Goal: Task Accomplishment & Management: Manage account settings

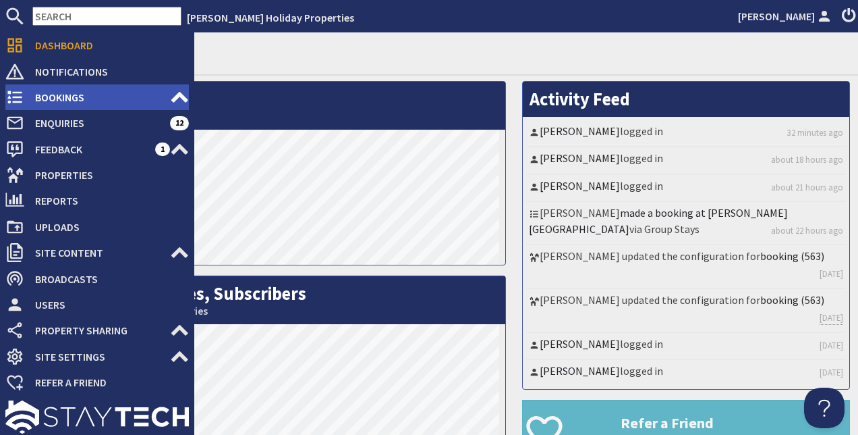
click at [61, 99] on span "Bookings" at bounding box center [97, 97] width 146 height 22
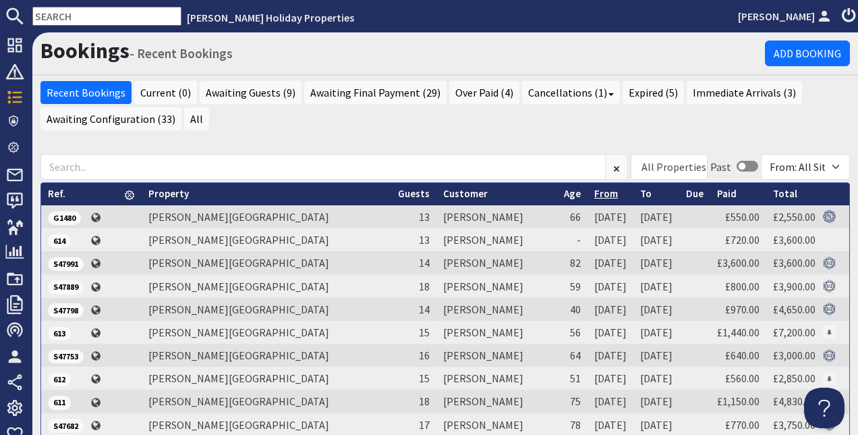
click at [595, 196] on link "From" at bounding box center [607, 193] width 24 height 13
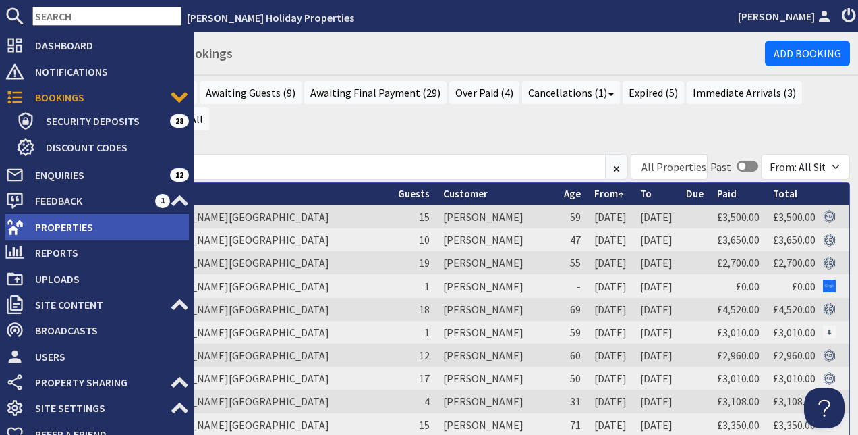
click at [67, 224] on span "Properties" at bounding box center [106, 227] width 165 height 22
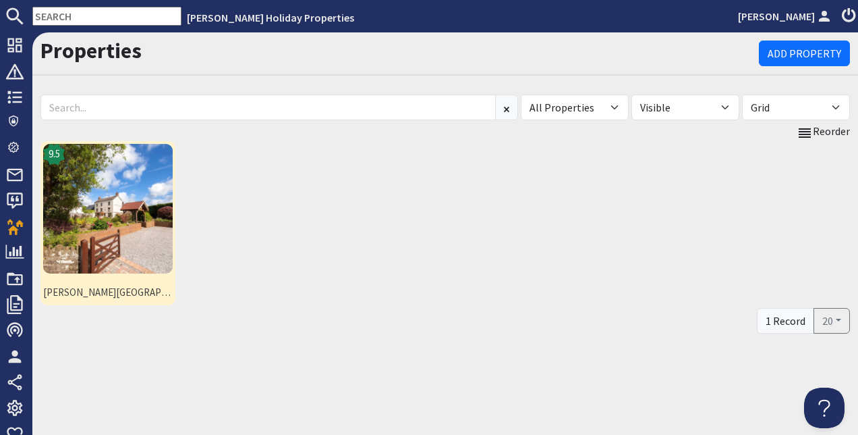
click at [101, 195] on img at bounding box center [108, 209] width 130 height 130
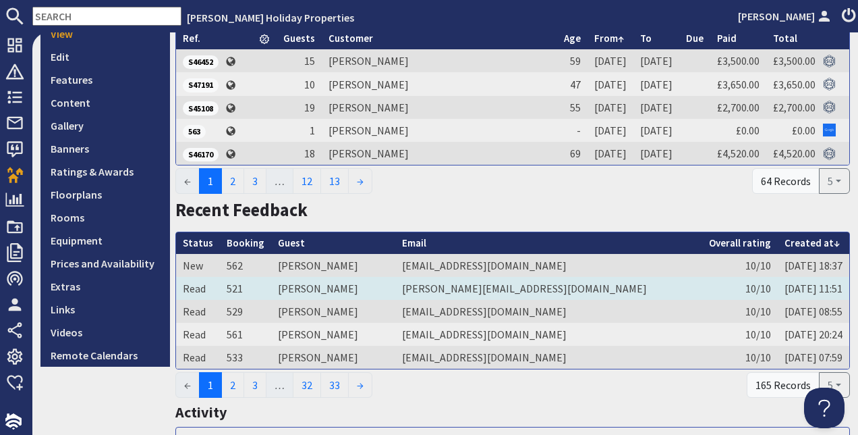
scroll to position [202, 0]
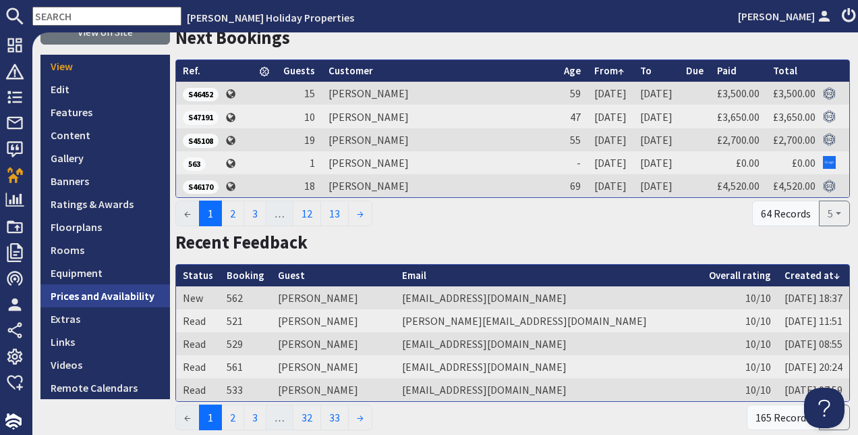
click at [112, 296] on link "Prices and Availability" at bounding box center [105, 295] width 130 height 23
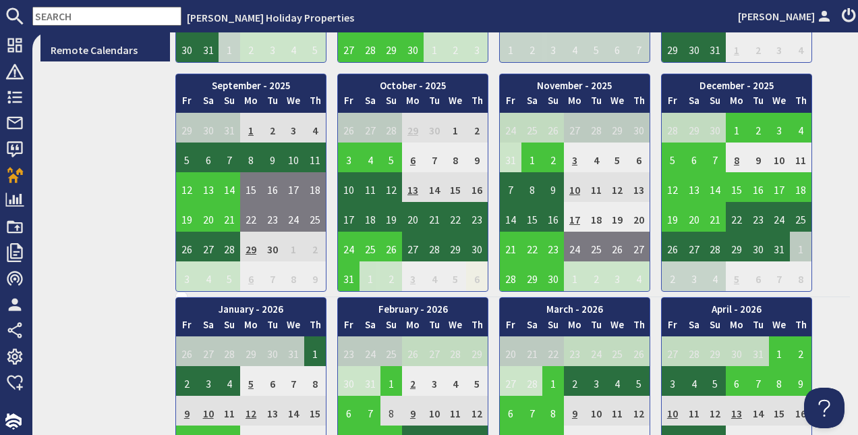
scroll to position [472, 0]
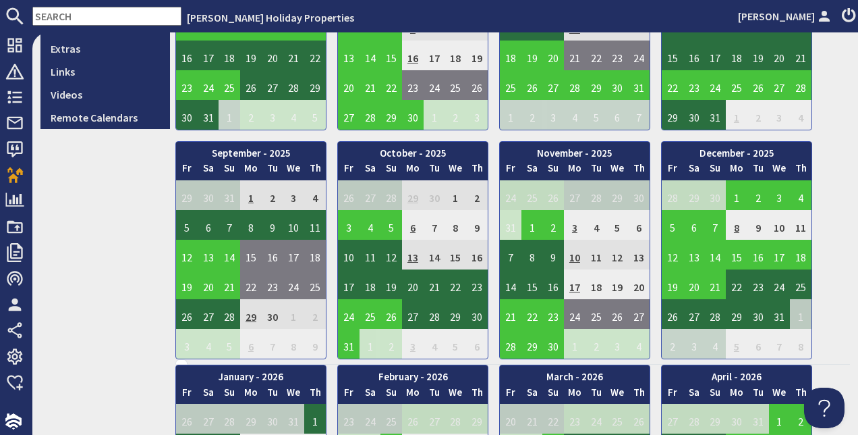
click at [578, 227] on td "3" at bounding box center [575, 225] width 22 height 30
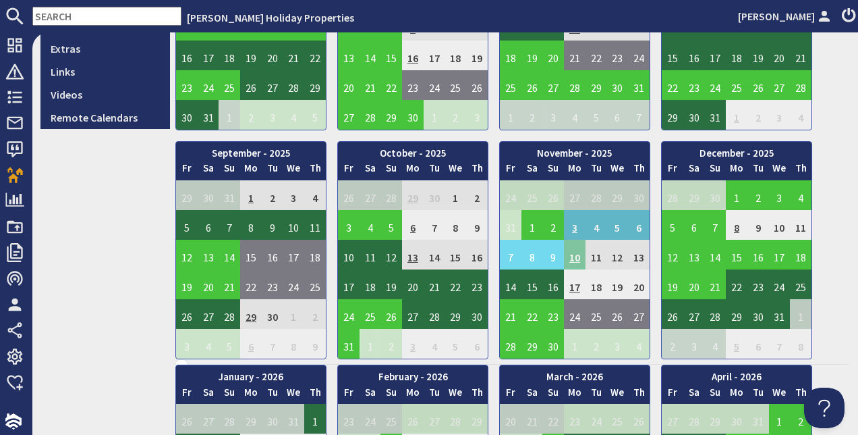
click at [575, 257] on td "10" at bounding box center [575, 255] width 22 height 30
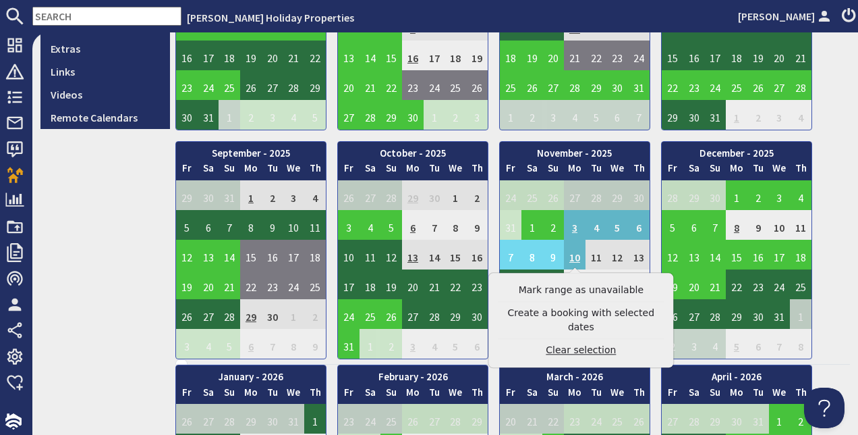
click at [577, 343] on link "Clear selection" at bounding box center [581, 350] width 166 height 14
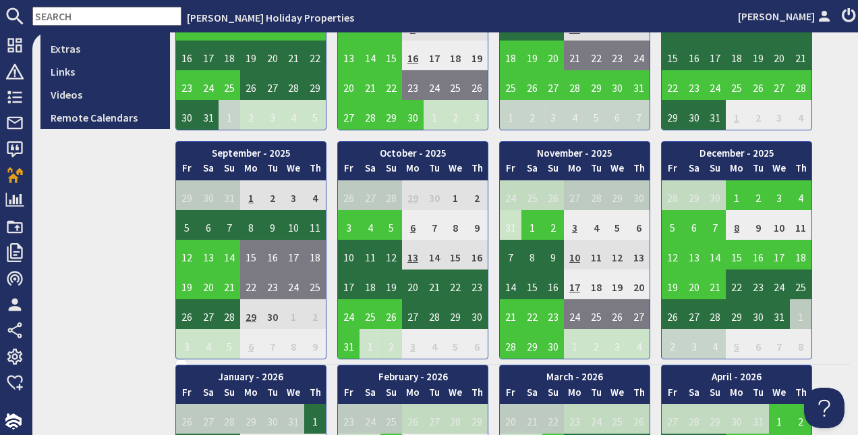
click at [574, 256] on td "10" at bounding box center [575, 255] width 22 height 30
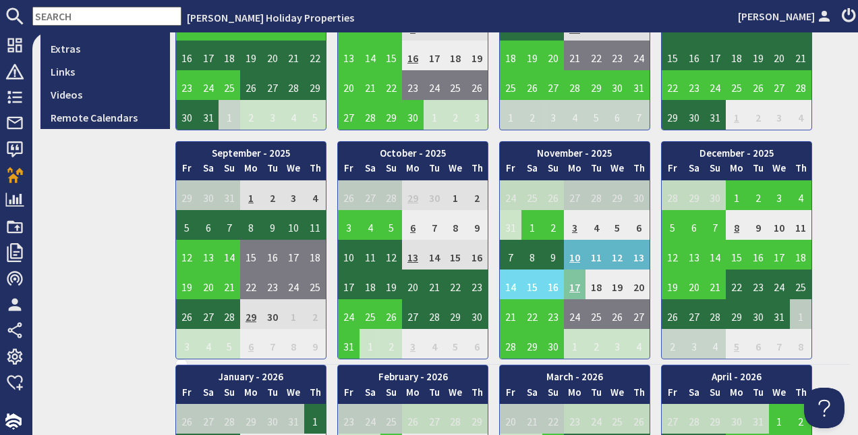
click at [574, 281] on td "17" at bounding box center [575, 284] width 22 height 30
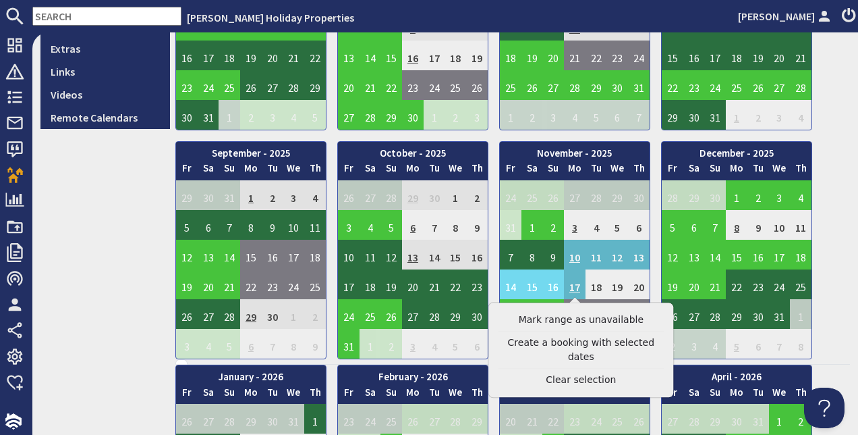
click at [579, 373] on link "Clear selection" at bounding box center [581, 380] width 166 height 14
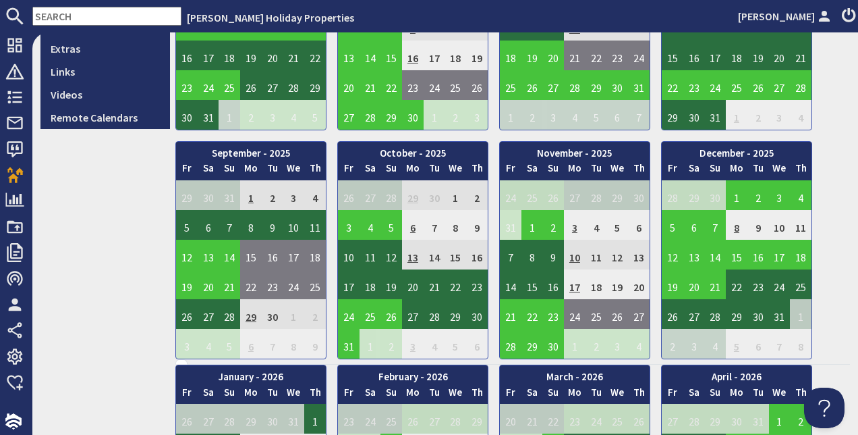
click at [572, 287] on td "17" at bounding box center [575, 284] width 22 height 30
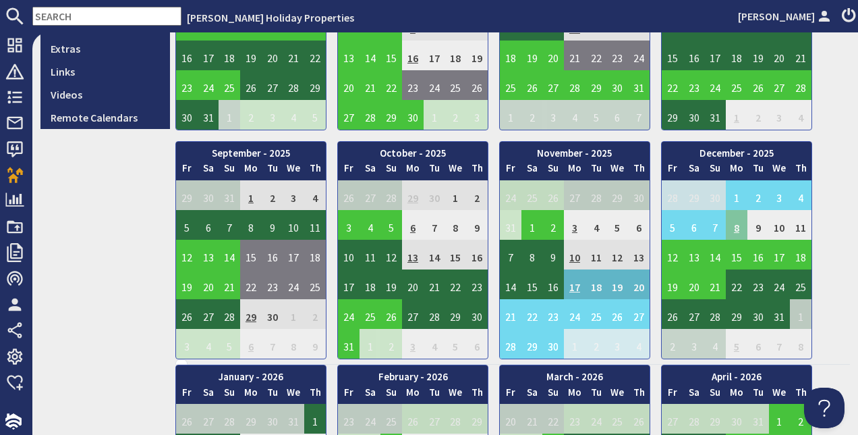
click at [735, 229] on td "8" at bounding box center [737, 225] width 22 height 30
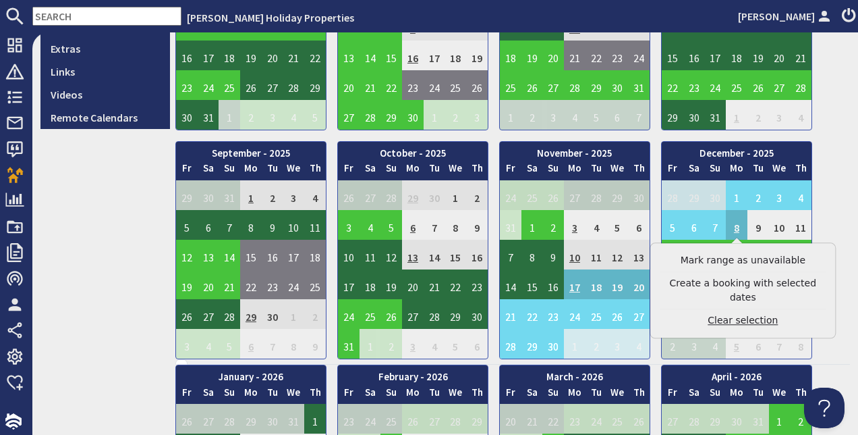
click at [728, 313] on link "Clear selection" at bounding box center [743, 320] width 166 height 14
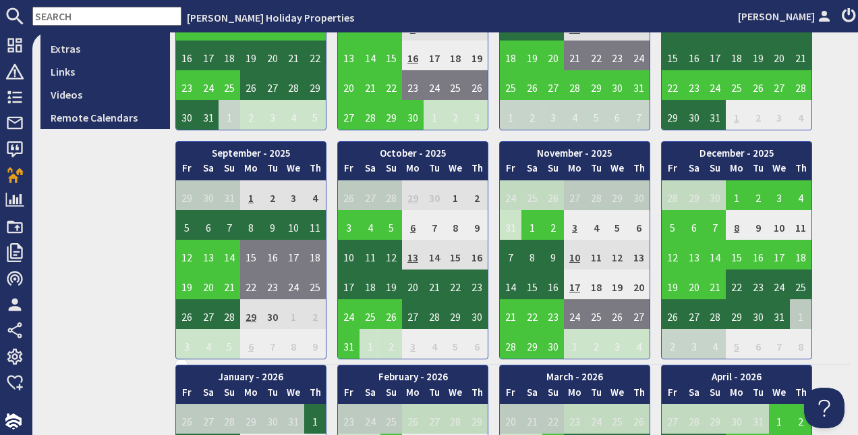
click at [737, 227] on td "8" at bounding box center [737, 225] width 22 height 30
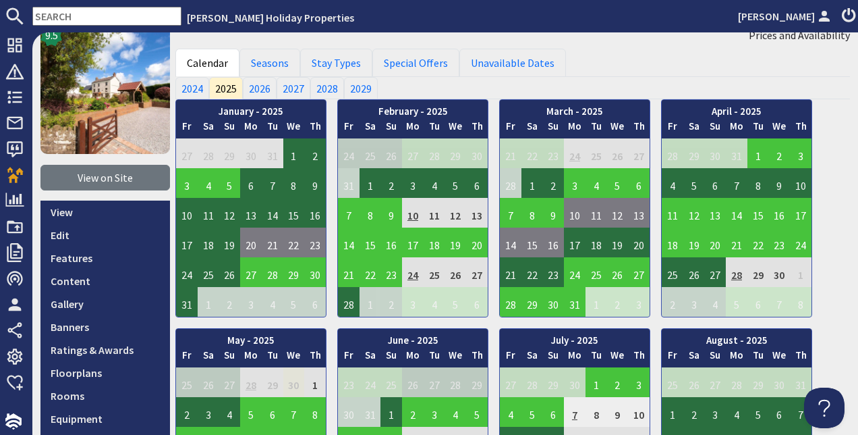
scroll to position [0, 0]
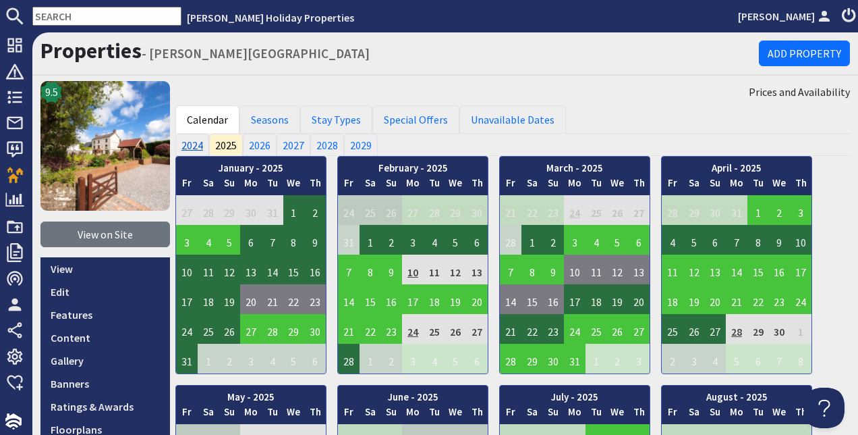
click at [194, 144] on link "2024" at bounding box center [192, 145] width 34 height 22
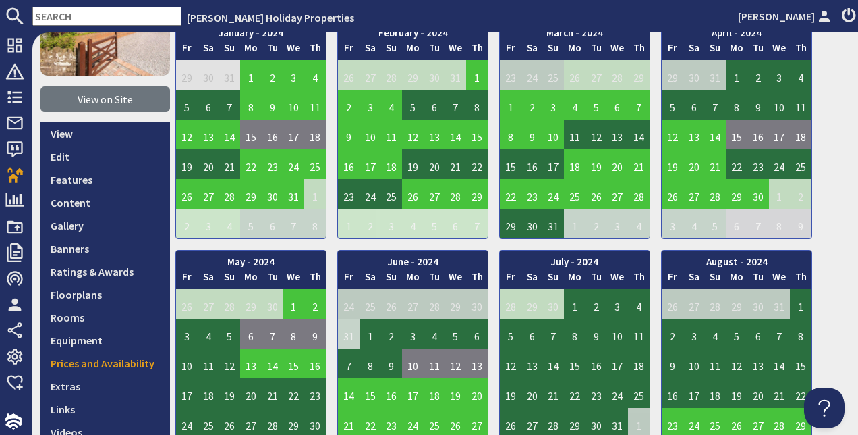
scroll to position [67, 0]
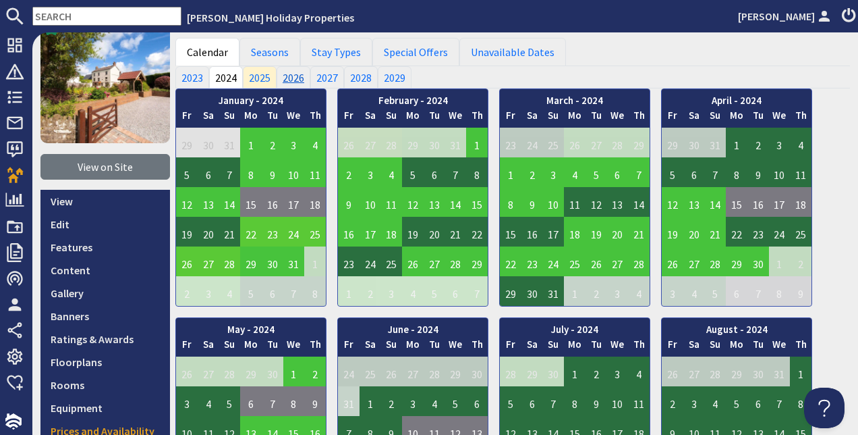
click at [294, 80] on link "2026" at bounding box center [294, 77] width 34 height 22
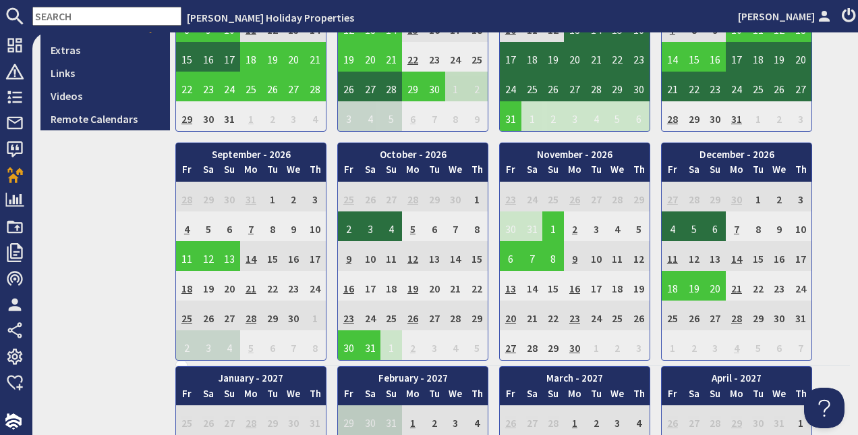
scroll to position [472, 0]
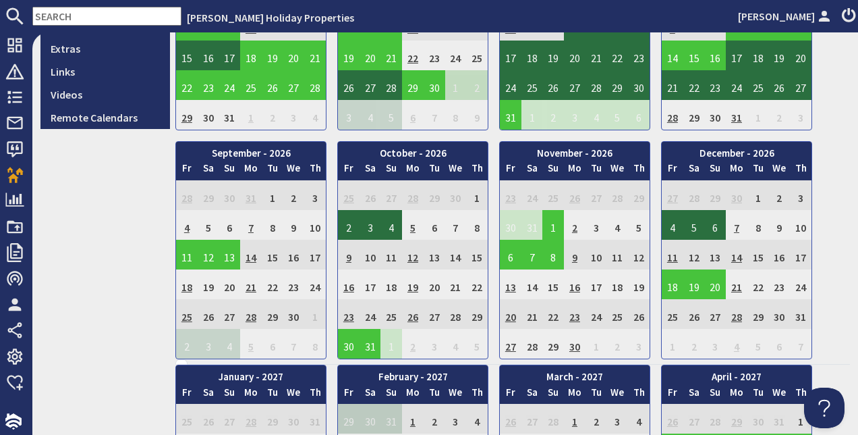
click at [572, 256] on td "9" at bounding box center [575, 255] width 22 height 30
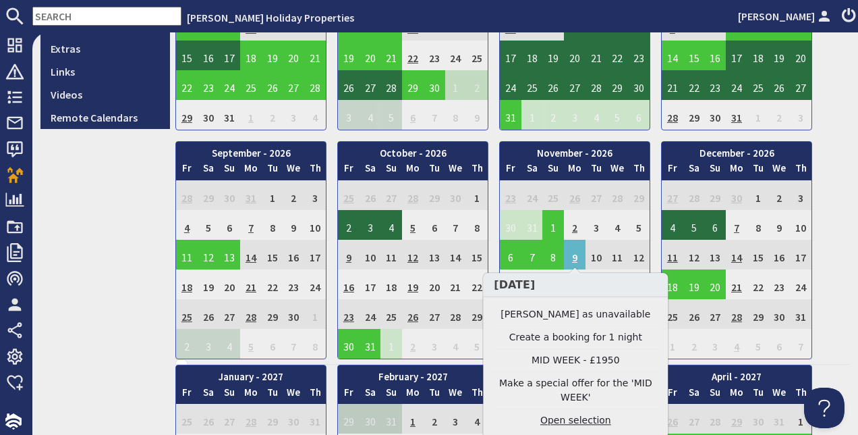
click at [576, 414] on link "Open selection" at bounding box center [576, 421] width 166 height 14
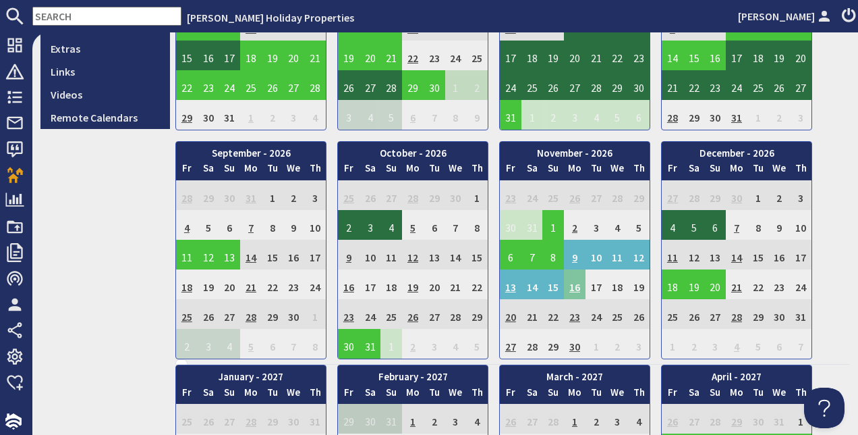
click at [570, 281] on td "16" at bounding box center [575, 284] width 22 height 30
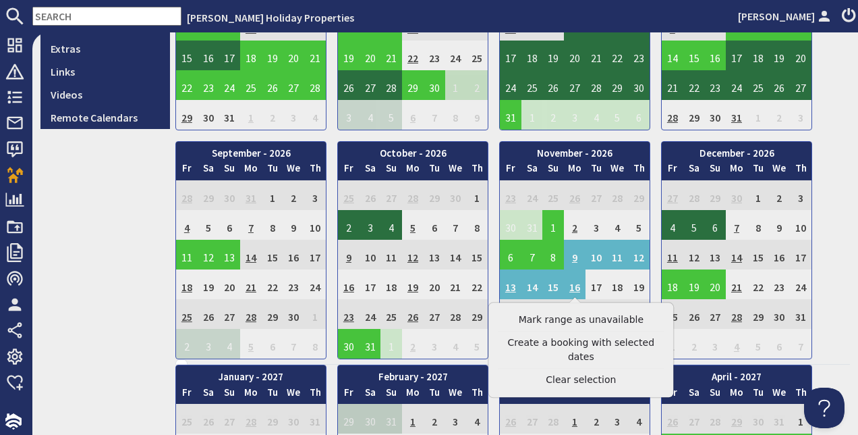
drag, startPoint x: 587, startPoint y: 366, endPoint x: 578, endPoint y: 308, distance: 58.7
click at [588, 373] on link "Clear selection" at bounding box center [581, 380] width 166 height 14
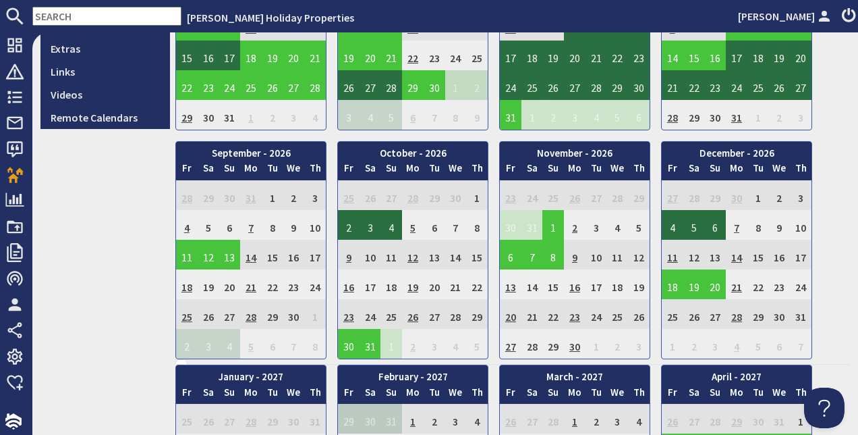
click at [580, 287] on td "16" at bounding box center [575, 284] width 22 height 30
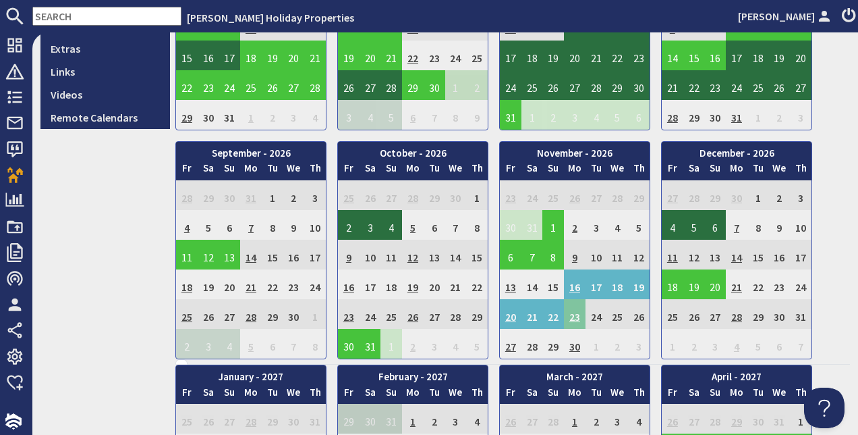
click at [580, 316] on td "23" at bounding box center [575, 314] width 22 height 30
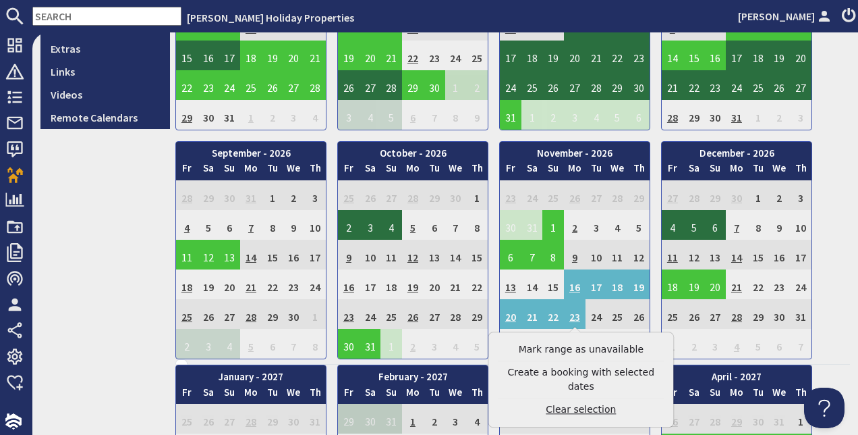
click at [589, 402] on link "Clear selection" at bounding box center [581, 409] width 166 height 14
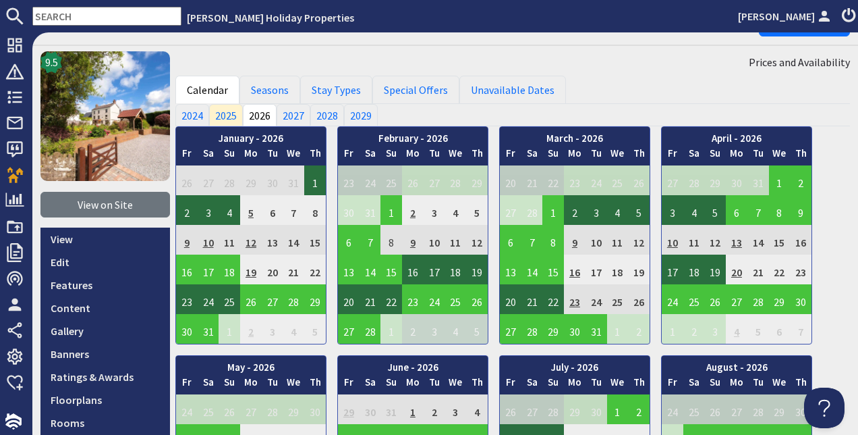
scroll to position [0, 0]
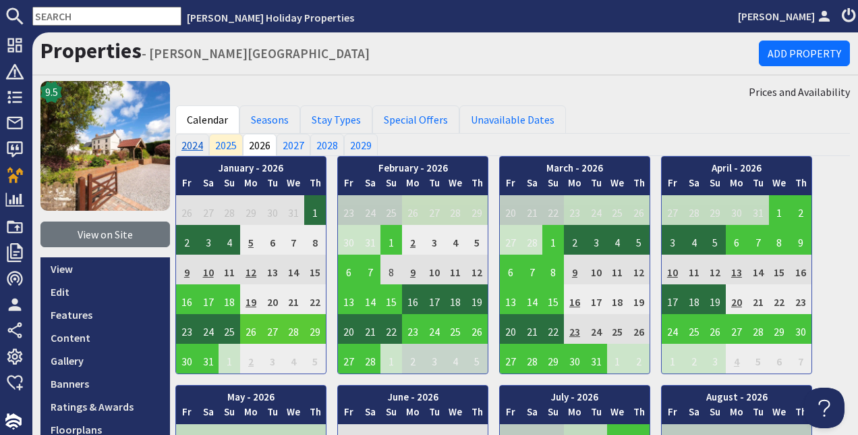
click at [197, 142] on link "2024" at bounding box center [192, 145] width 34 height 22
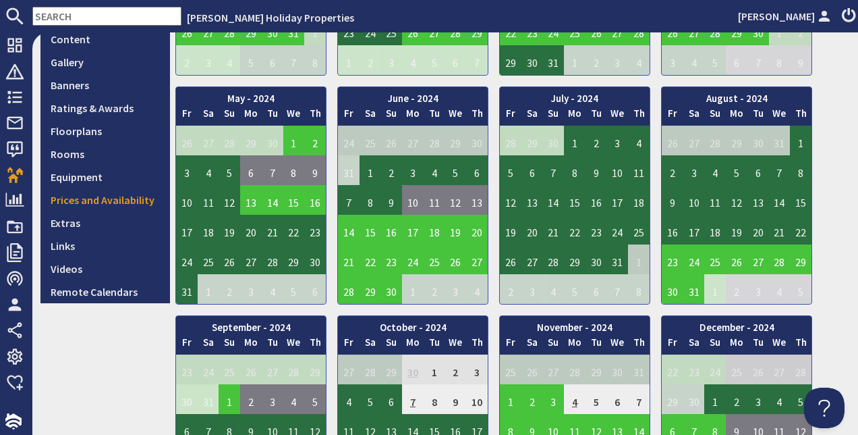
scroll to position [67, 0]
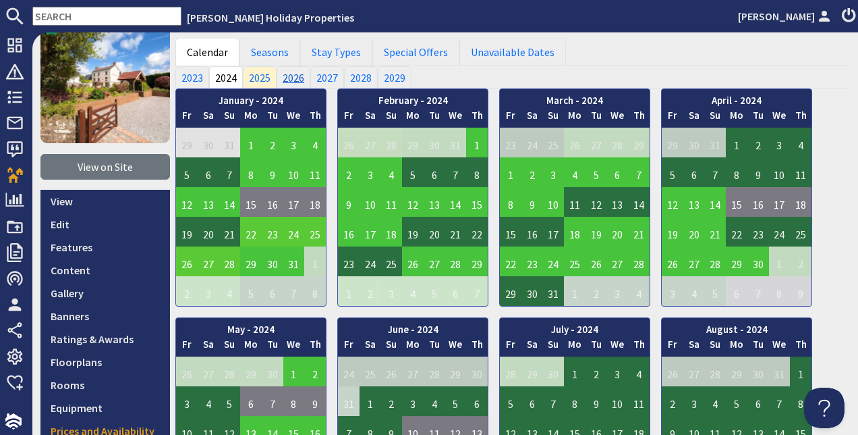
click at [292, 77] on link "2026" at bounding box center [294, 77] width 34 height 22
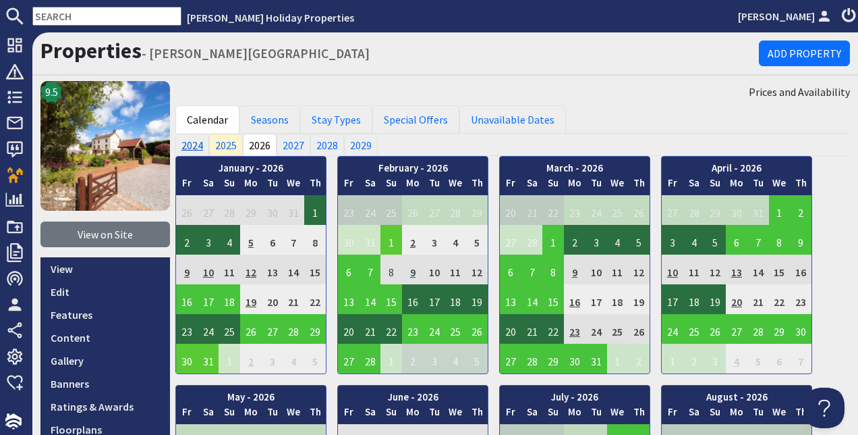
click at [194, 142] on link "2024" at bounding box center [192, 145] width 34 height 22
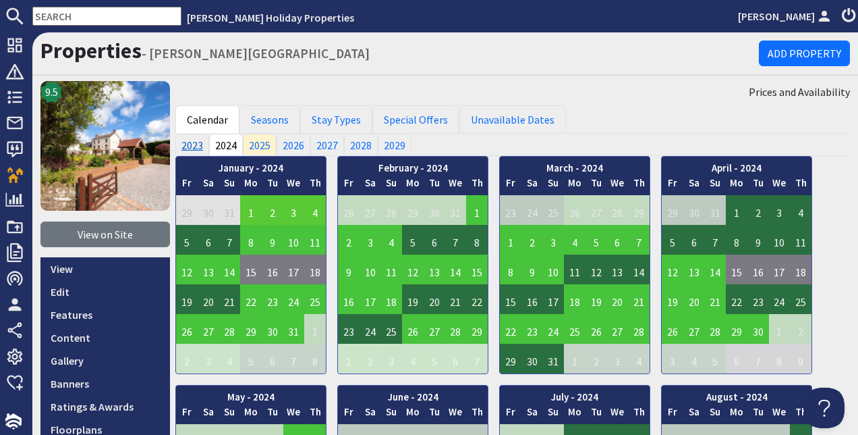
click at [196, 141] on link "2023" at bounding box center [192, 145] width 34 height 22
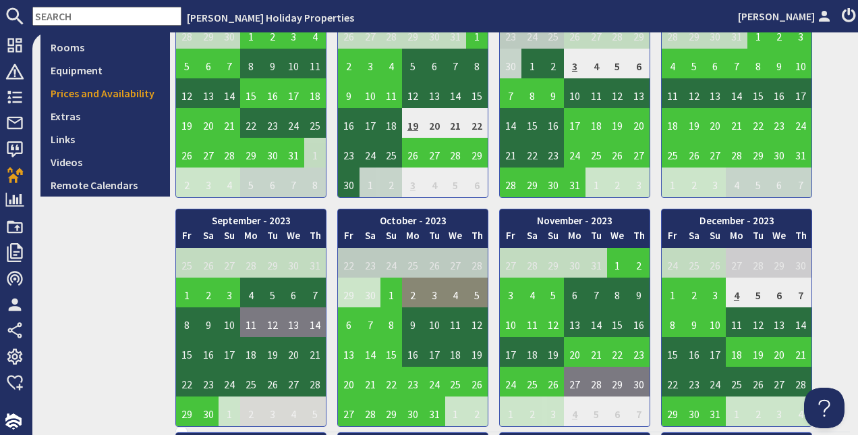
scroll to position [472, 0]
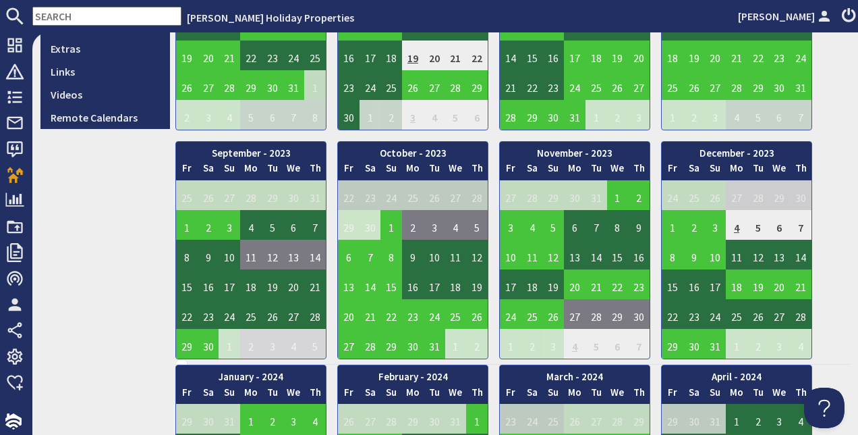
click at [737, 227] on td "4" at bounding box center [737, 225] width 22 height 30
click at [827, 225] on div "January - 2023 Fr Sa Su Mo Tu We Th 23 24 25 26 27 28 29 30" at bounding box center [512, 21] width 675 height 676
